Goal: Download file/media

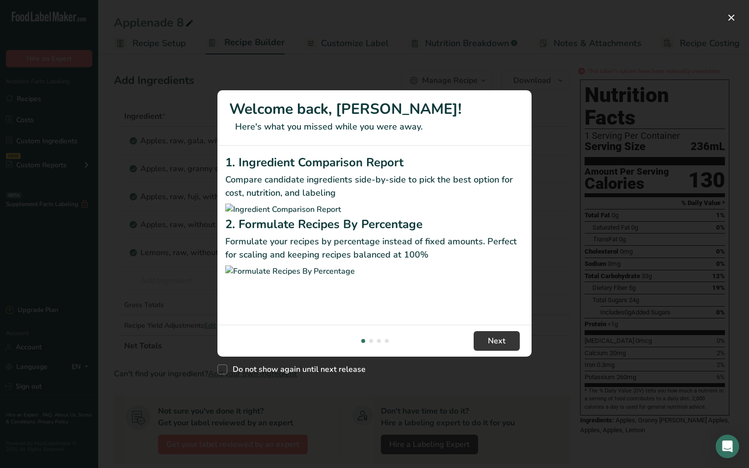
click at [592, 33] on div "New Features" at bounding box center [374, 234] width 749 height 468
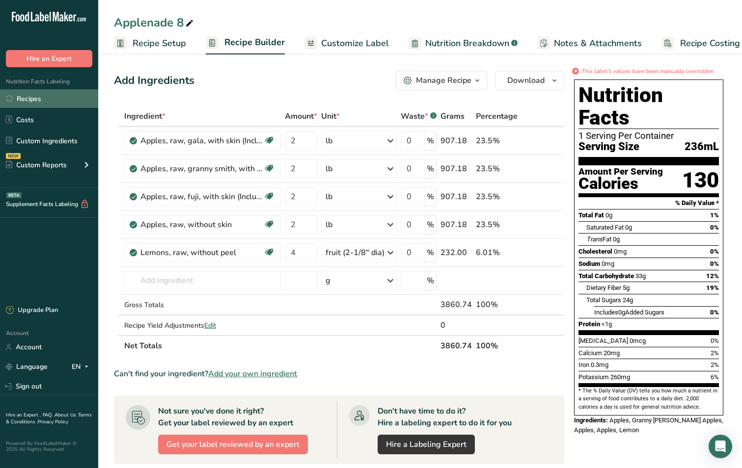
click at [36, 96] on link "Recipes" at bounding box center [49, 98] width 98 height 19
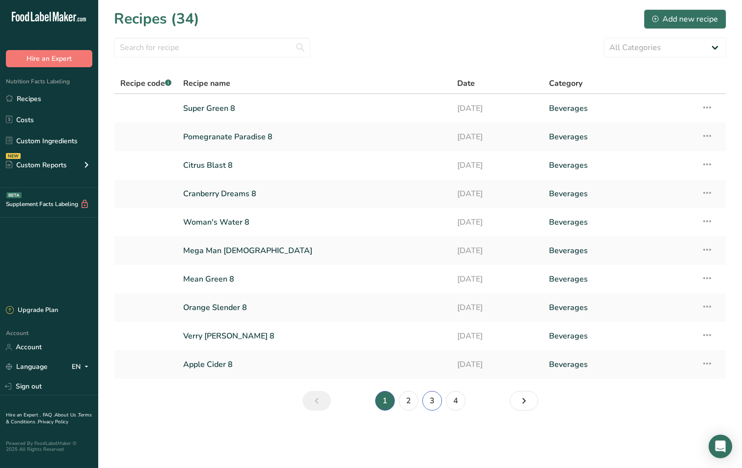
click at [435, 408] on link "3" at bounding box center [432, 401] width 20 height 20
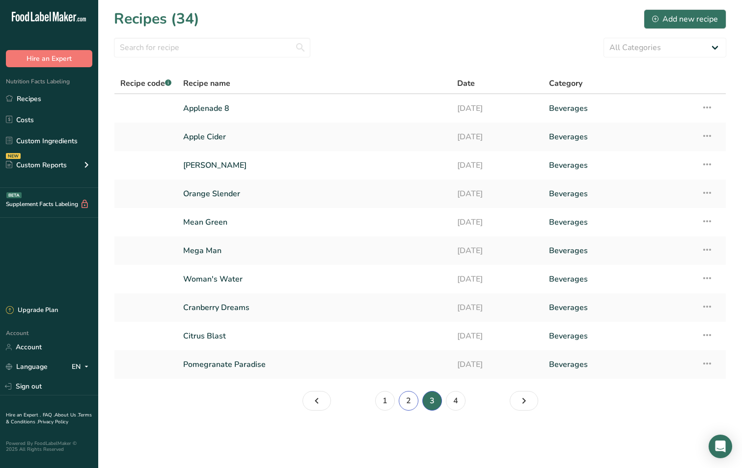
click at [413, 402] on link "2" at bounding box center [408, 401] width 20 height 20
click at [456, 401] on link "4" at bounding box center [456, 401] width 20 height 20
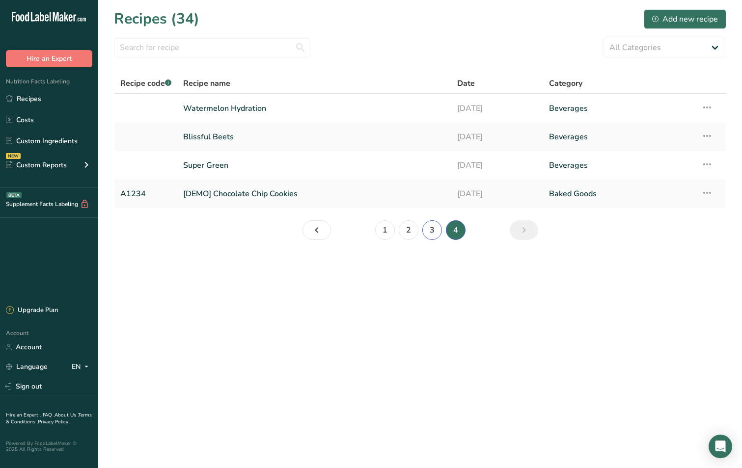
click at [434, 234] on link "3" at bounding box center [432, 230] width 20 height 20
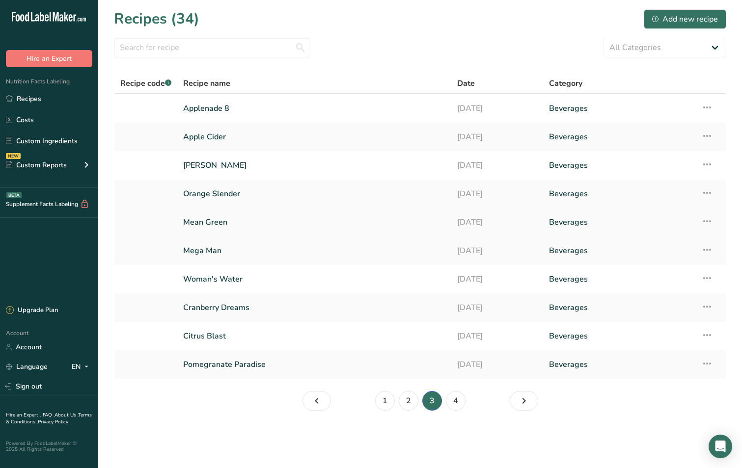
click at [207, 223] on link "Mean Green" at bounding box center [314, 222] width 262 height 21
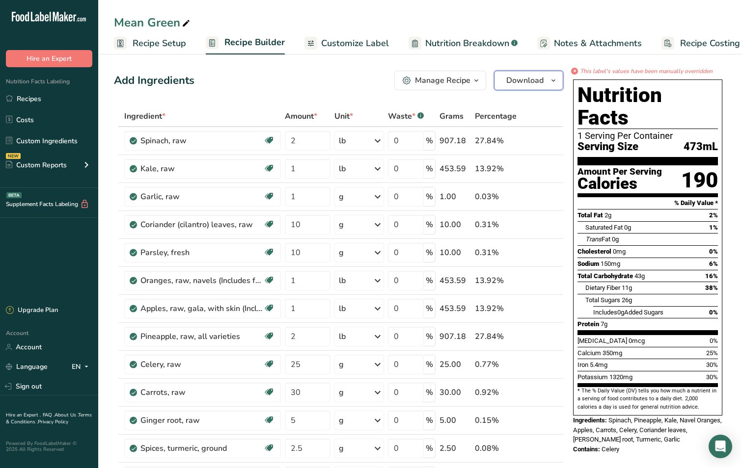
click at [553, 86] on icon "button" at bounding box center [553, 81] width 8 height 12
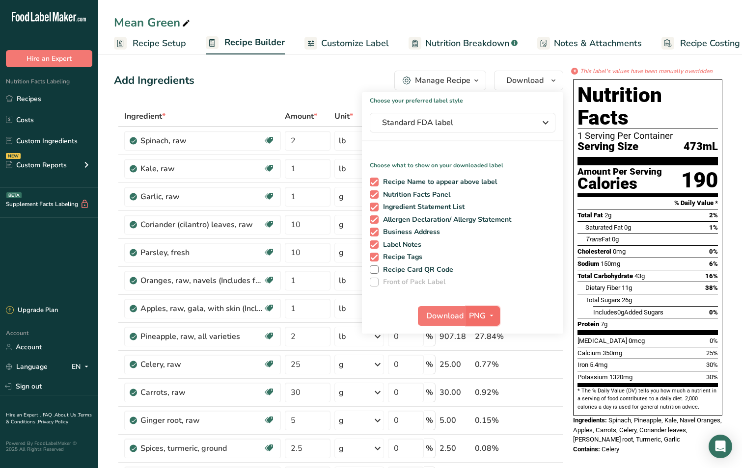
click at [491, 314] on icon "button" at bounding box center [491, 316] width 8 height 12
click at [485, 364] on link "SVG" at bounding box center [483, 368] width 31 height 16
click at [446, 314] on span "Download" at bounding box center [444, 316] width 37 height 12
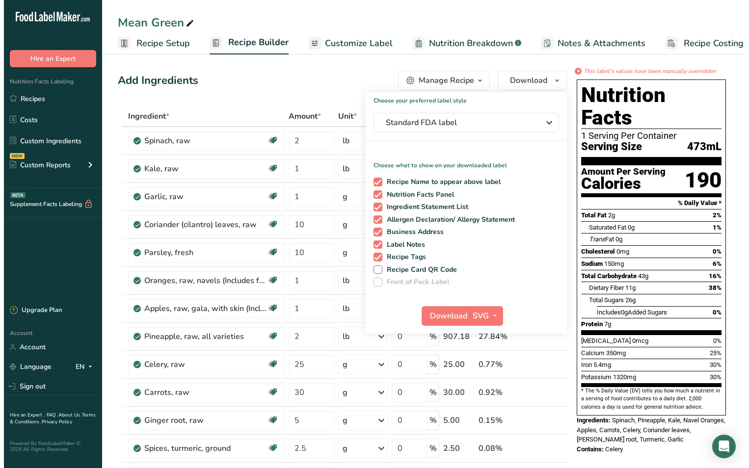
click span "Confirm"
